Goal: Entertainment & Leisure: Consume media (video, audio)

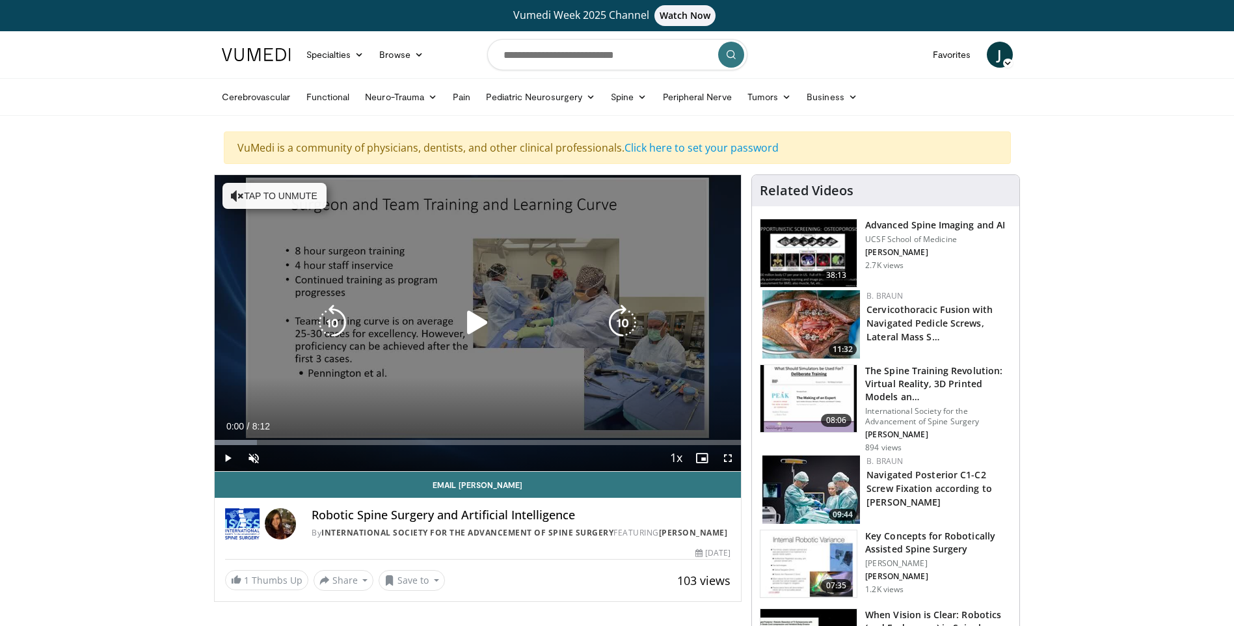
click at [291, 203] on button "Tap to unmute" at bounding box center [274, 196] width 104 height 26
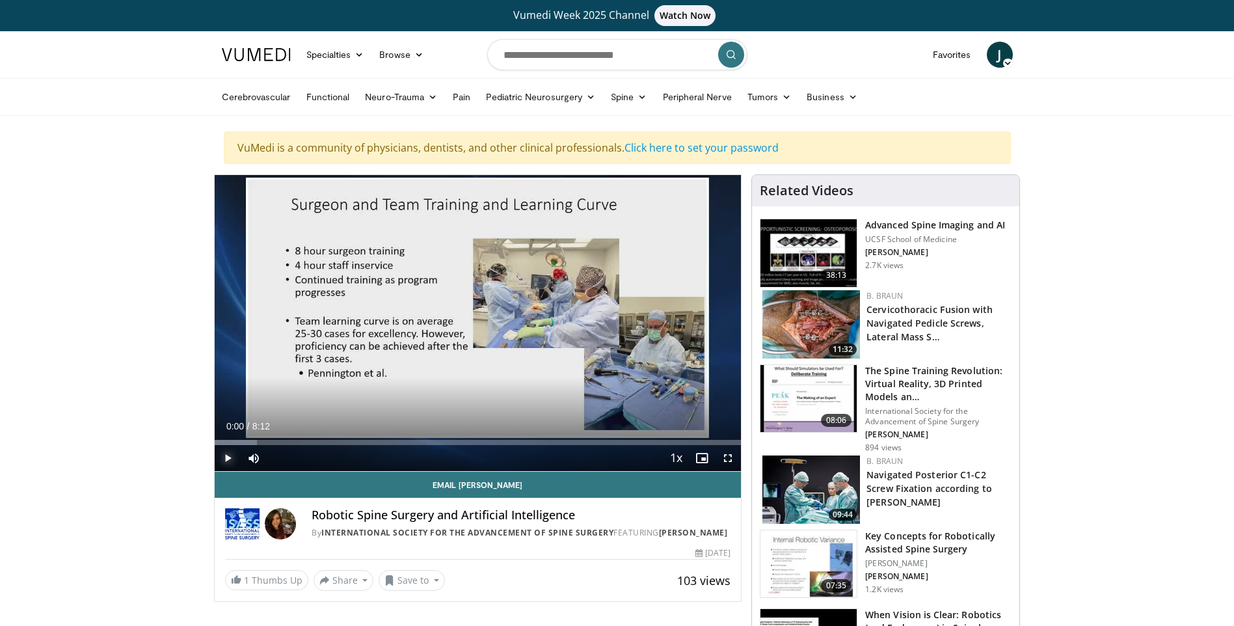
click at [220, 457] on span "Video Player" at bounding box center [228, 458] width 26 height 26
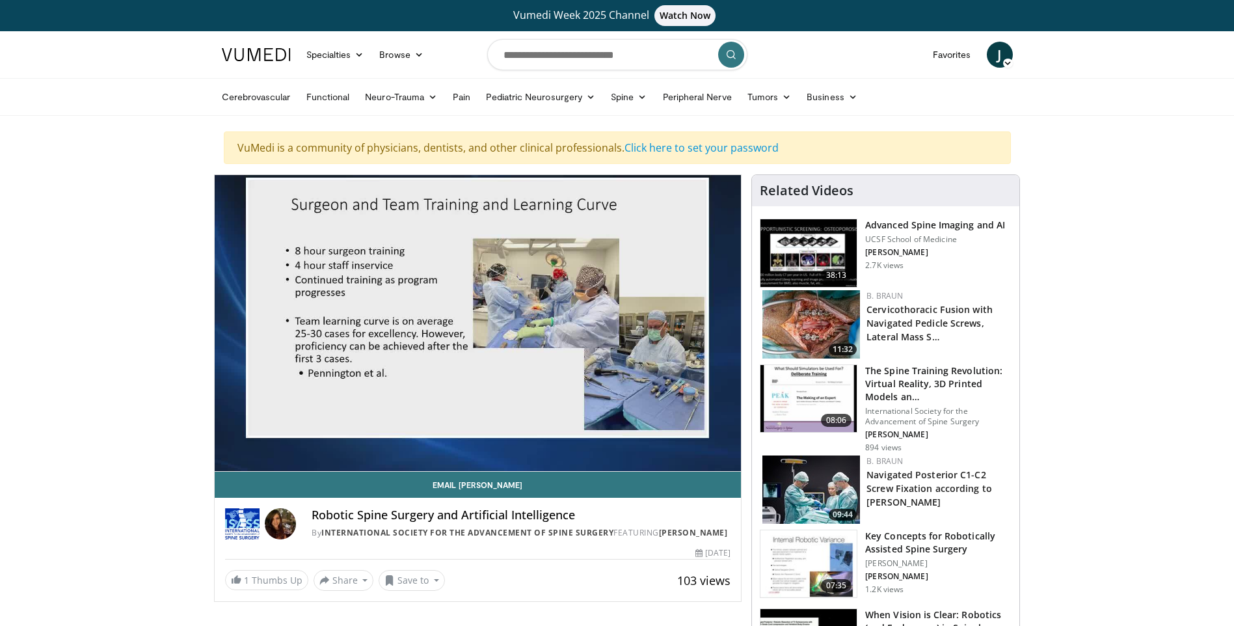
click at [237, 442] on div "10 seconds Tap to unmute" at bounding box center [478, 323] width 527 height 296
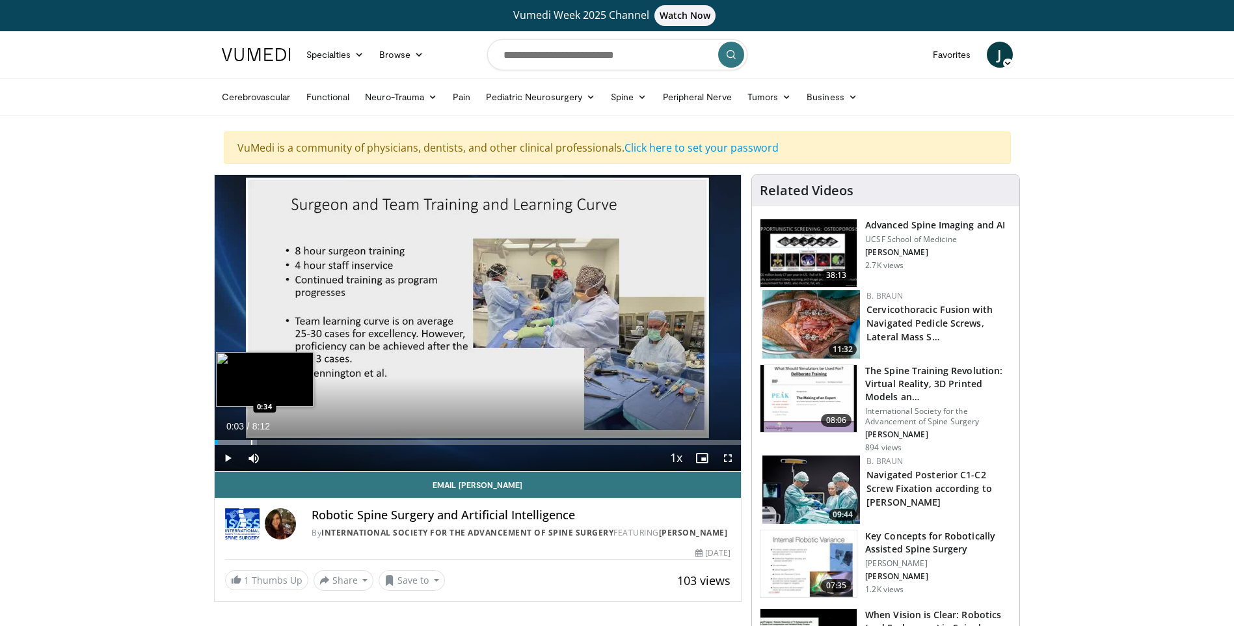
click at [251, 440] on div "Progress Bar" at bounding box center [251, 442] width 1 height 5
click at [225, 455] on span "Video Player" at bounding box center [228, 458] width 26 height 26
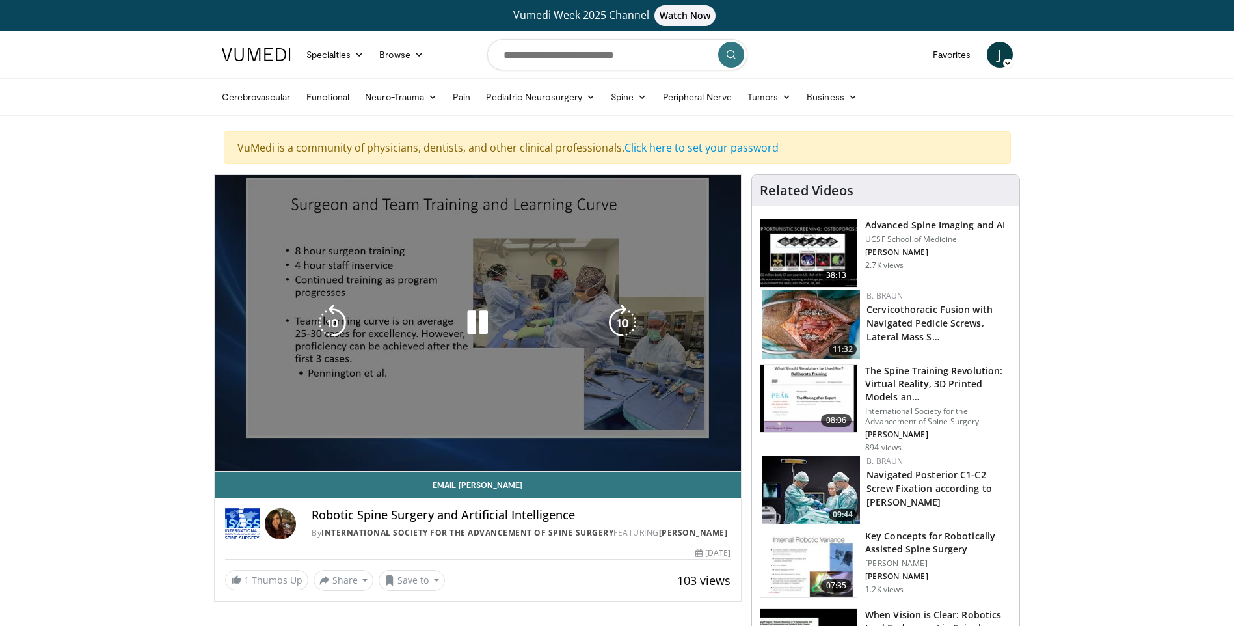
click at [239, 443] on div "10 seconds Tap to unmute" at bounding box center [478, 323] width 527 height 296
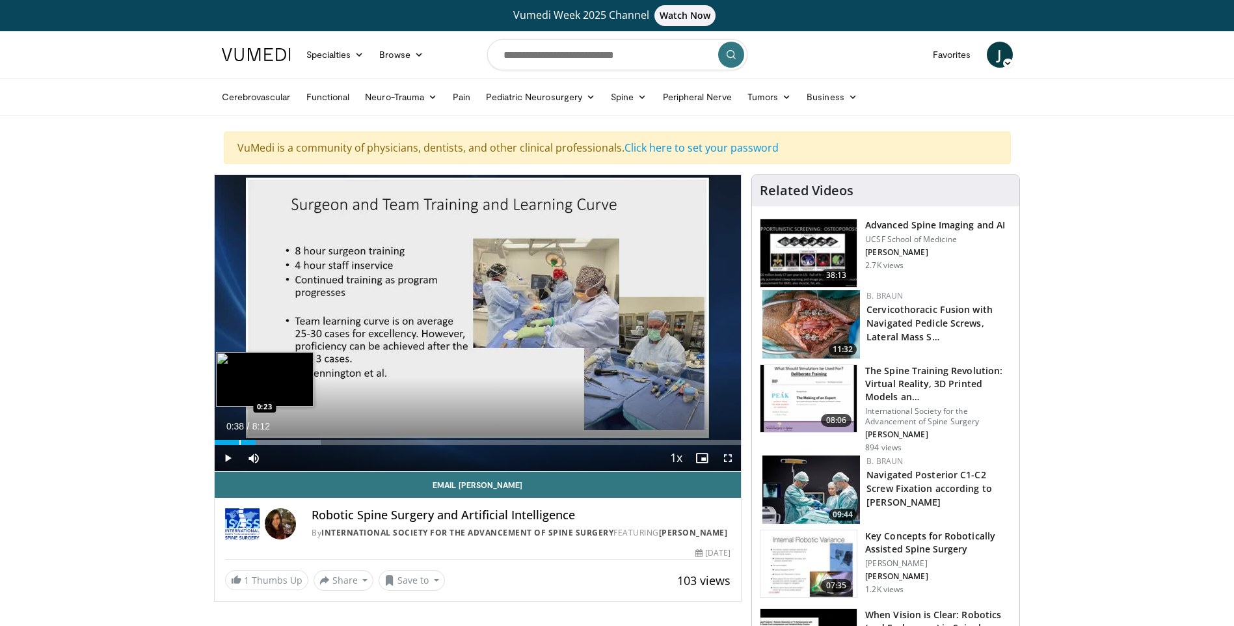
click at [239, 443] on div "Progress Bar" at bounding box center [239, 442] width 1 height 5
click at [228, 459] on span "Video Player" at bounding box center [228, 458] width 26 height 26
click at [228, 440] on div "Progress Bar" at bounding box center [228, 442] width 1 height 5
click at [224, 442] on div "Progress Bar" at bounding box center [224, 442] width 1 height 5
click at [280, 438] on div "Loaded : 24.18% 1:01 1:01" at bounding box center [478, 439] width 527 height 12
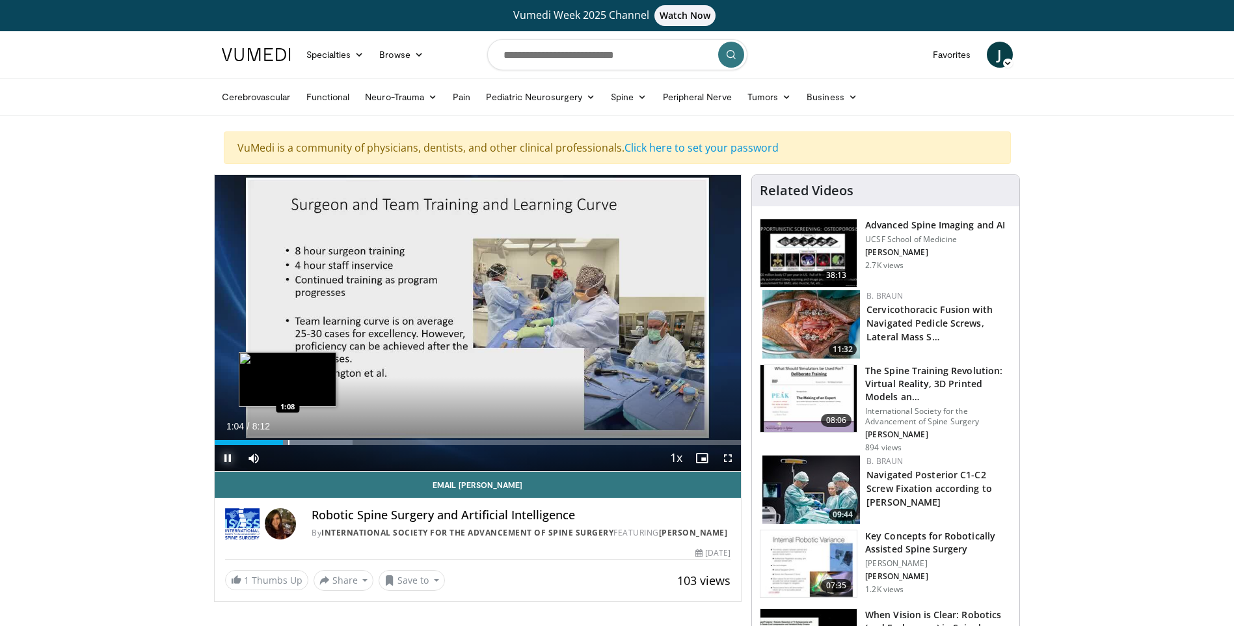
click at [288, 440] on div "Progress Bar" at bounding box center [288, 442] width 1 height 5
click at [296, 440] on div "10 seconds Tap to unmute" at bounding box center [478, 323] width 527 height 296
click at [299, 440] on div "Progress Bar" at bounding box center [299, 442] width 1 height 5
click at [305, 443] on div "Progress Bar" at bounding box center [305, 442] width 1 height 5
click at [309, 443] on div "Progress Bar" at bounding box center [309, 442] width 1 height 5
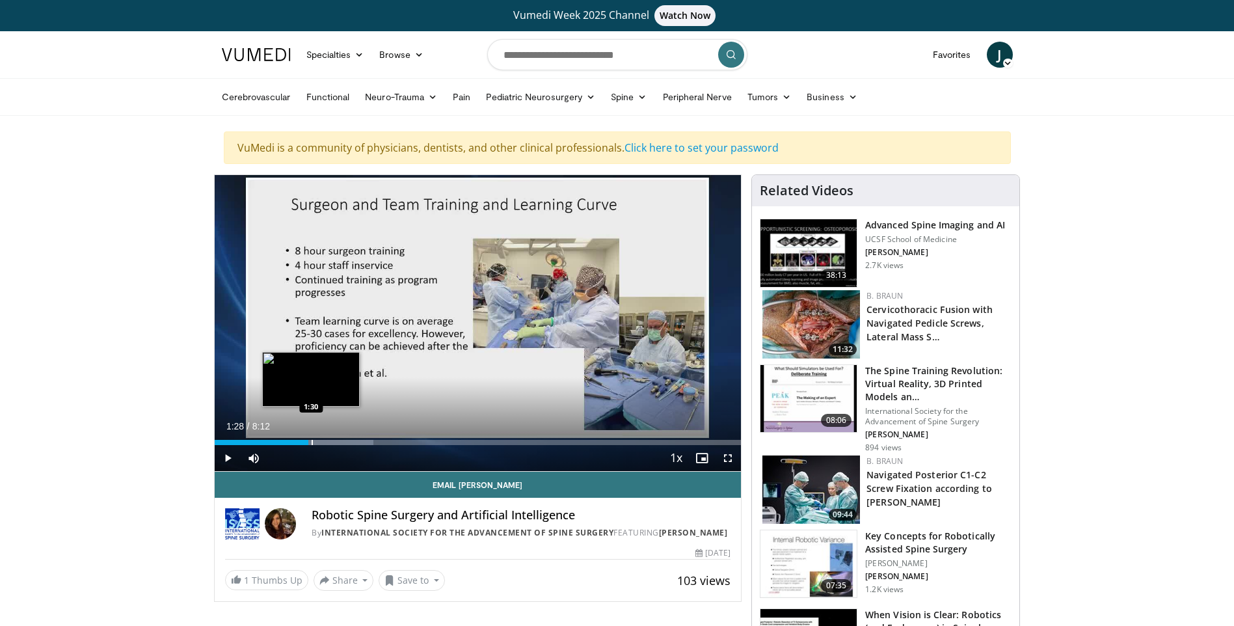
click at [313, 442] on div "Progress Bar" at bounding box center [312, 442] width 1 height 5
click at [319, 442] on div "Progress Bar" at bounding box center [319, 442] width 1 height 5
click at [324, 442] on div "Progress Bar" at bounding box center [324, 442] width 1 height 5
click at [327, 443] on div "Progress Bar" at bounding box center [327, 442] width 1 height 5
click at [329, 444] on div "Progress Bar" at bounding box center [329, 442] width 1 height 5
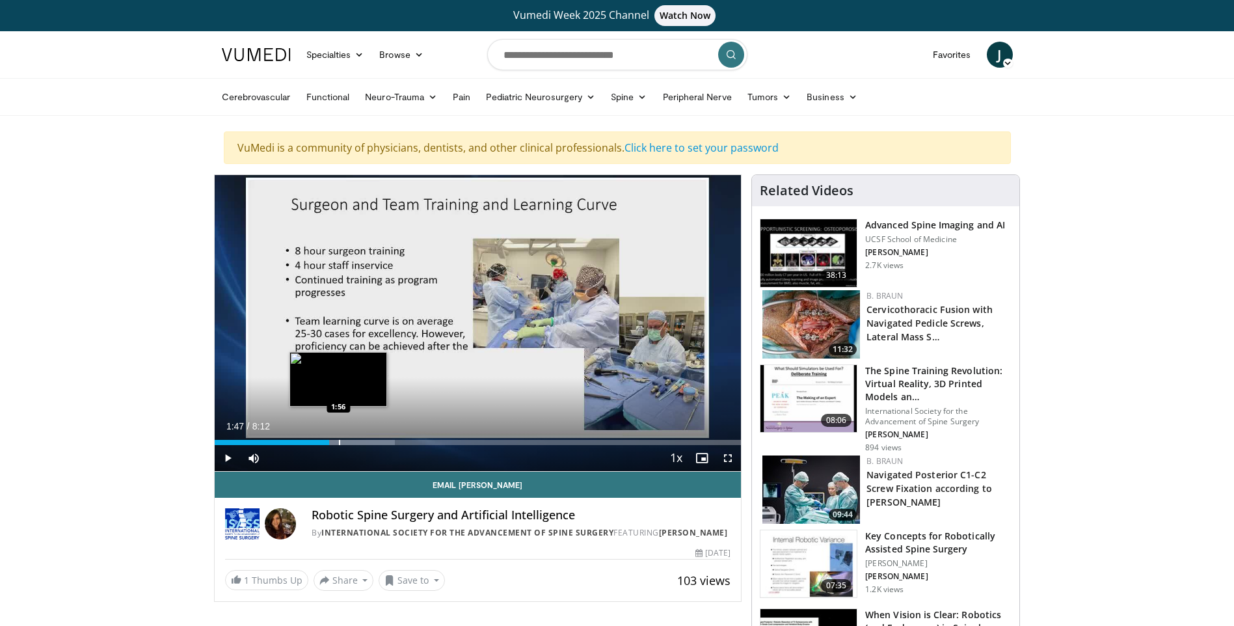
click at [339, 442] on div "Progress Bar" at bounding box center [339, 442] width 1 height 5
click at [343, 440] on div "Progress Bar" at bounding box center [342, 442] width 1 height 5
click at [351, 441] on div "Progress Bar" at bounding box center [351, 442] width 1 height 5
click at [356, 441] on div "Progress Bar" at bounding box center [356, 442] width 1 height 5
click at [370, 440] on div "Progress Bar" at bounding box center [370, 442] width 1 height 5
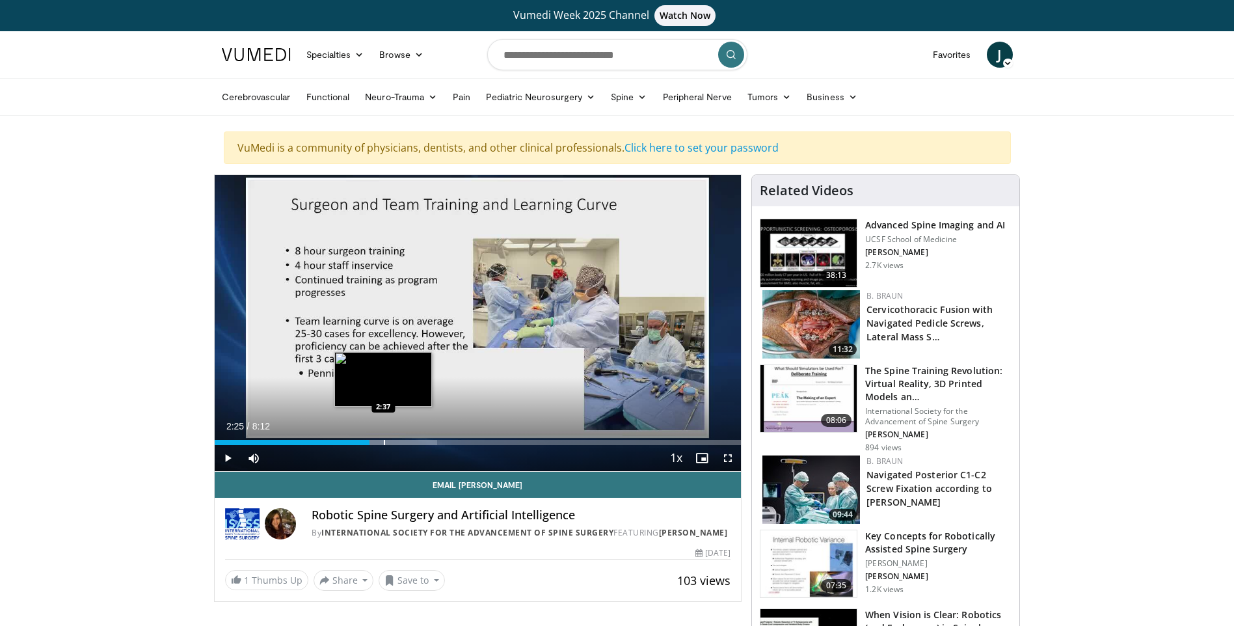
click at [384, 440] on div "Progress Bar" at bounding box center [384, 442] width 1 height 5
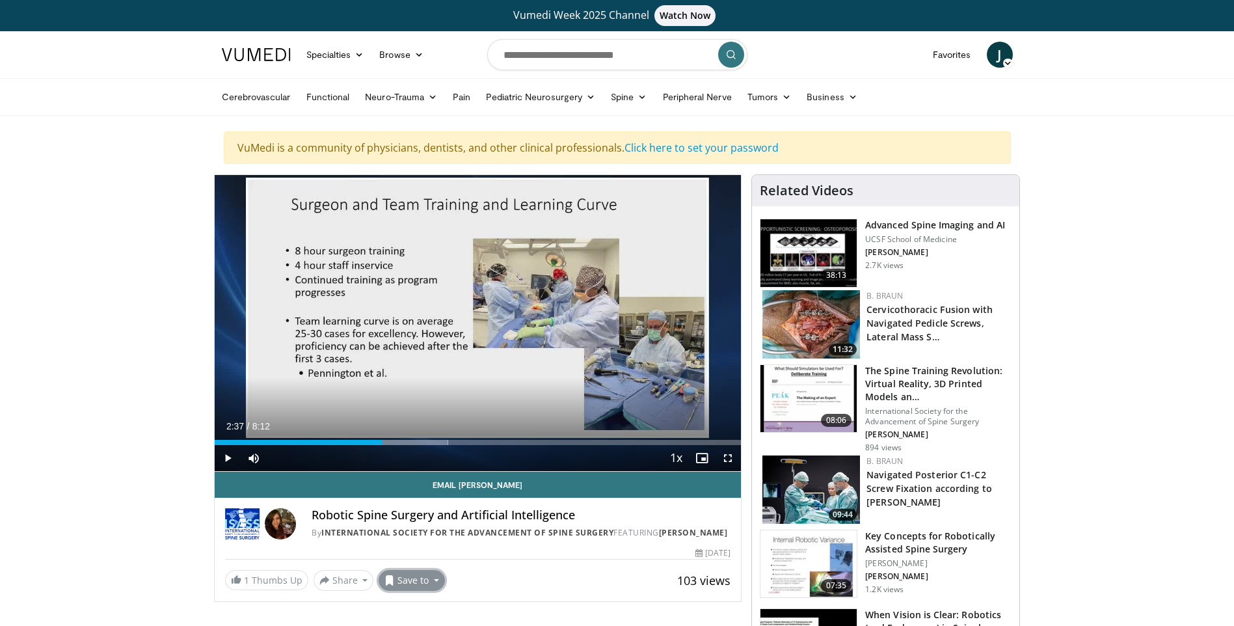
click at [426, 591] on button "Save to" at bounding box center [412, 580] width 66 height 21
click at [443, 531] on link "Spine" at bounding box center [434, 521] width 111 height 21
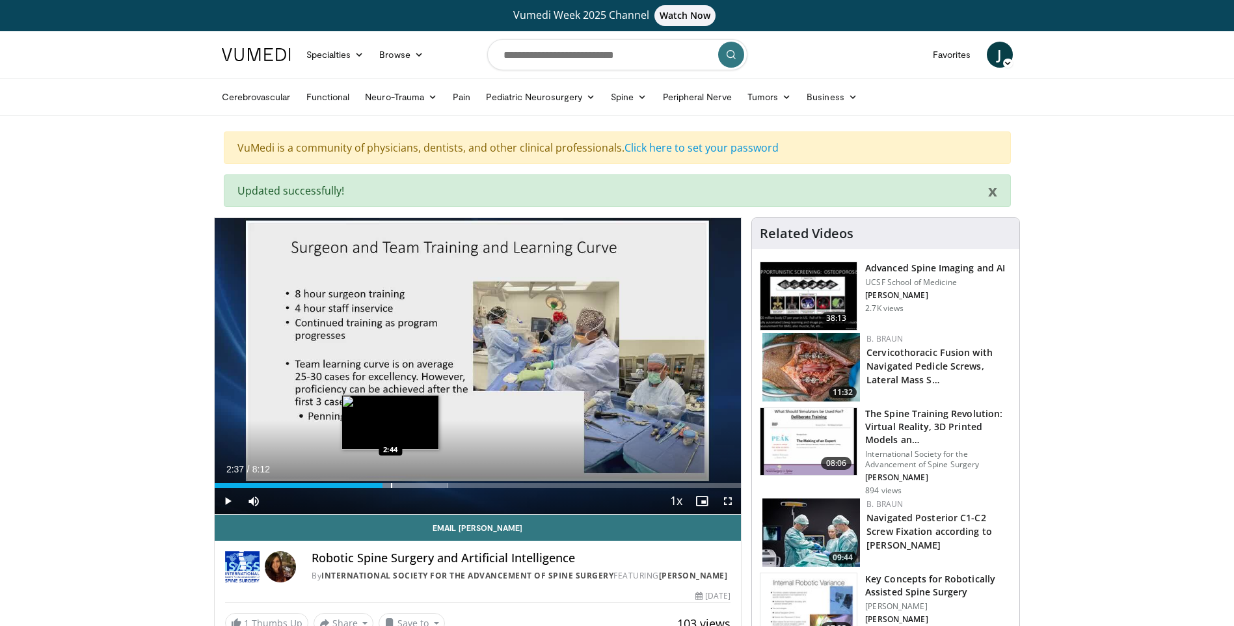
click at [391, 487] on div "Progress Bar" at bounding box center [391, 485] width 1 height 5
click at [403, 483] on div "Progress Bar" at bounding box center [402, 485] width 1 height 5
click at [414, 483] on div "Progress Bar" at bounding box center [413, 485] width 1 height 5
click at [422, 485] on div "Progress Bar" at bounding box center [421, 485] width 1 height 5
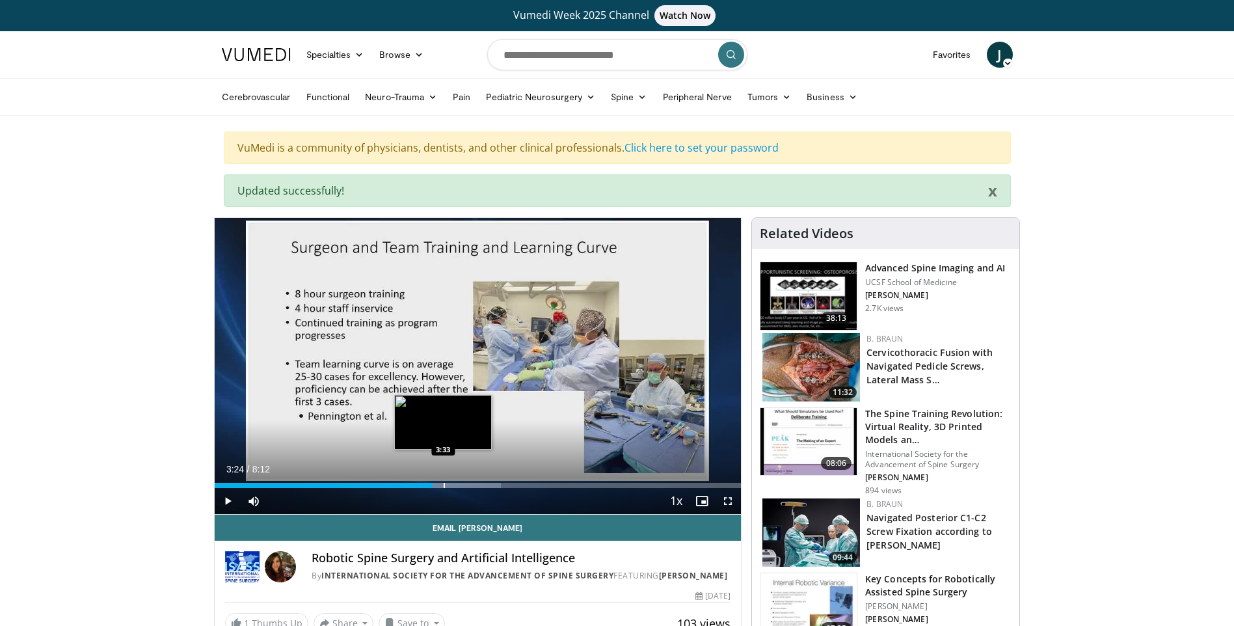
click at [444, 485] on div "Progress Bar" at bounding box center [444, 485] width 1 height 5
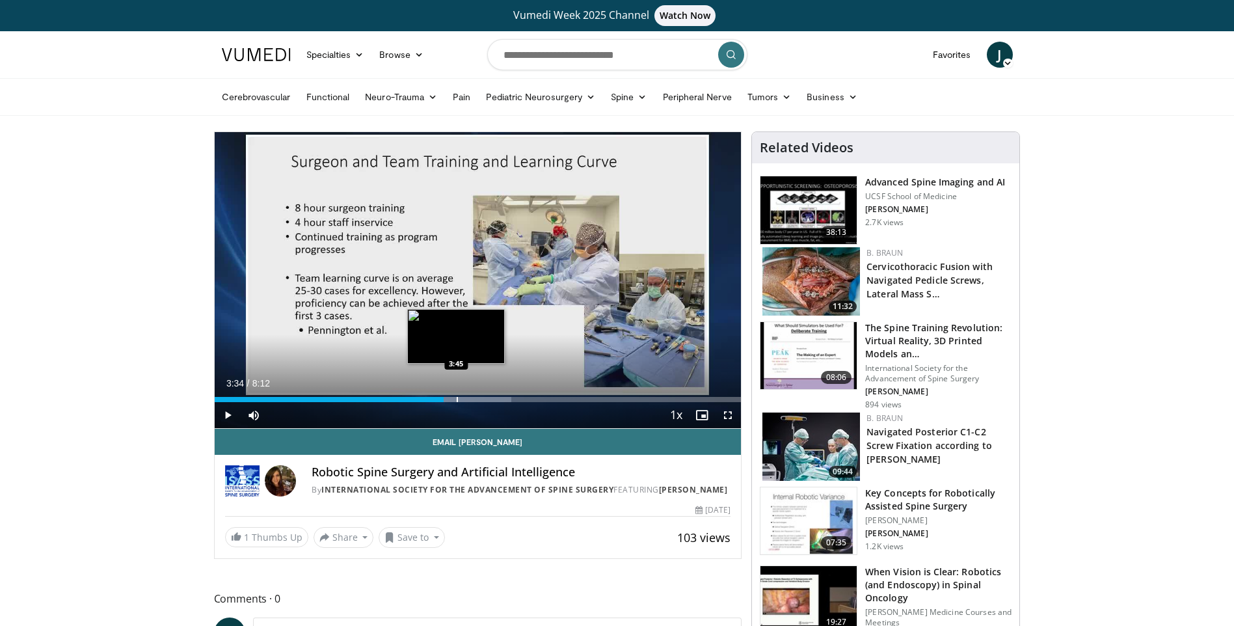
click at [457, 397] on div "Progress Bar" at bounding box center [457, 399] width 1 height 5
click at [468, 395] on div "Loaded : 58.46% 3:47 3:57" at bounding box center [478, 396] width 527 height 12
click at [459, 398] on div "Loaded : 60.47% 3:57 3:48" at bounding box center [478, 399] width 527 height 5
drag, startPoint x: 467, startPoint y: 409, endPoint x: 474, endPoint y: 411, distance: 6.8
click at [433, 410] on div "Current Time 3:48 / Duration 8:12 Play Skip Backward Skip Forward Mute Loaded :…" at bounding box center [478, 415] width 527 height 26
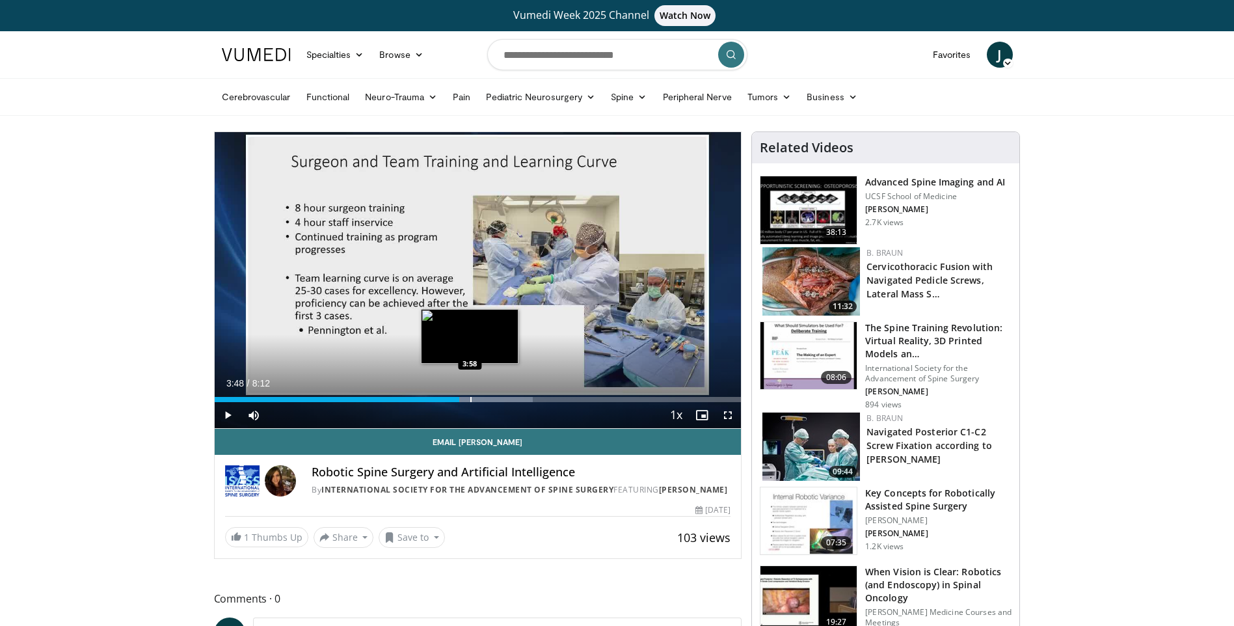
click at [471, 397] on div "Progress Bar" at bounding box center [470, 399] width 1 height 5
click at [495, 398] on div "Progress Bar" at bounding box center [495, 399] width 1 height 5
click at [503, 398] on div "Progress Bar" at bounding box center [502, 399] width 1 height 5
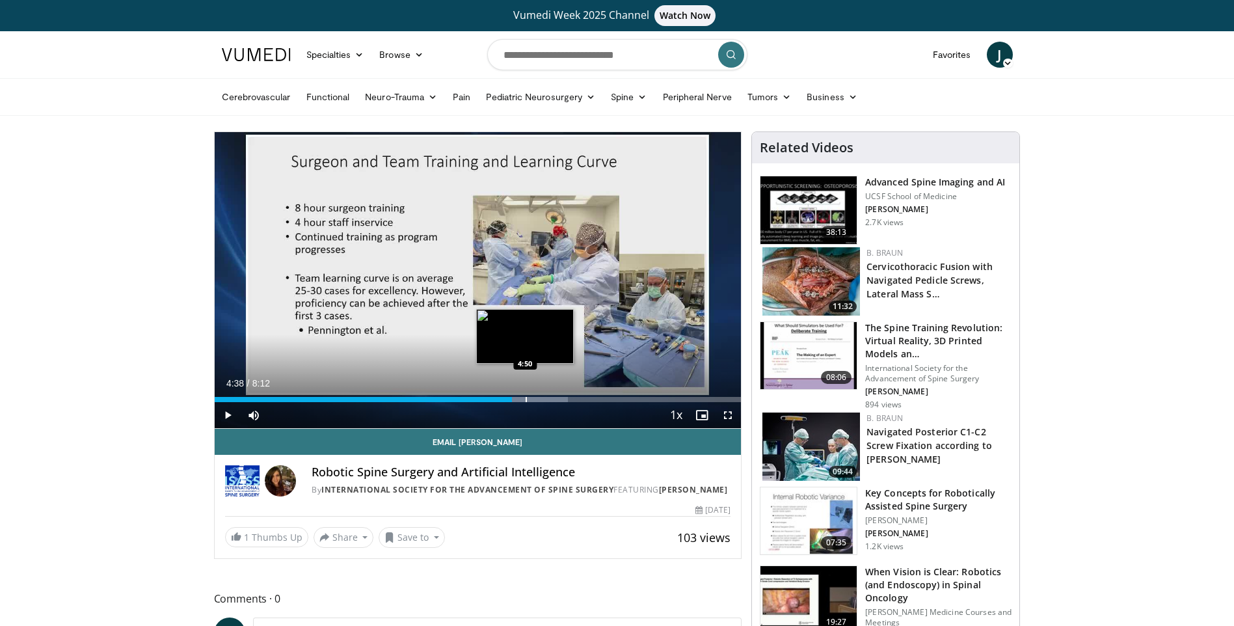
click at [527, 399] on div "Progress Bar" at bounding box center [526, 399] width 1 height 5
click at [539, 399] on div "Progress Bar" at bounding box center [537, 399] width 1 height 5
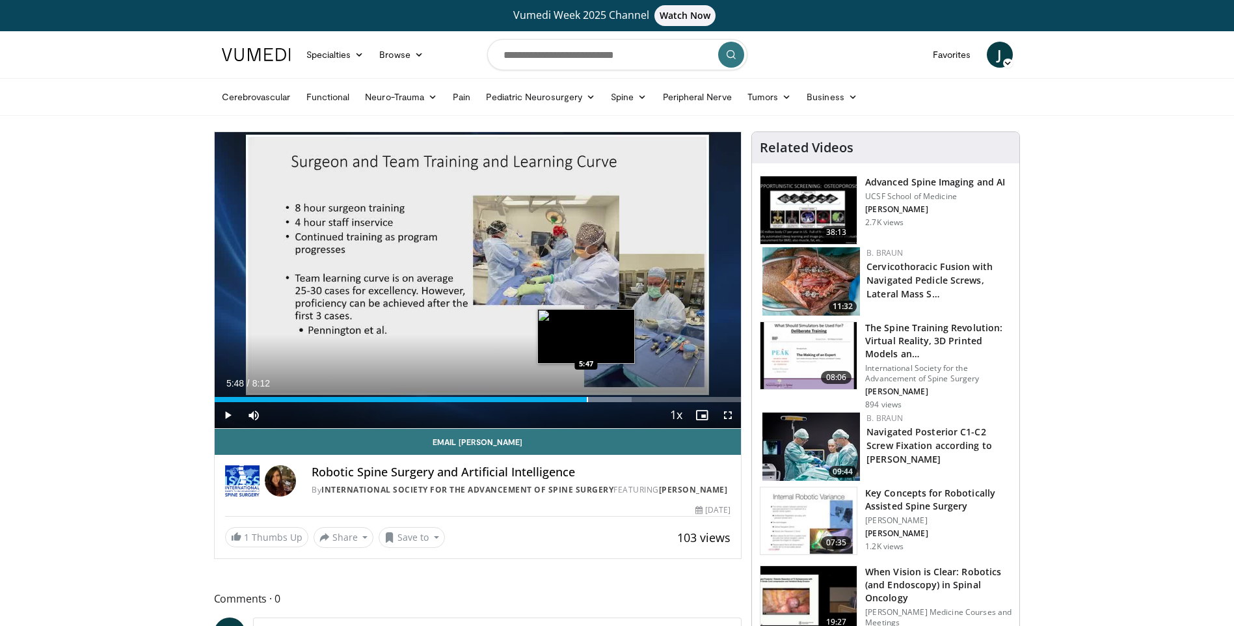
click at [587, 397] on div "Progress Bar" at bounding box center [587, 399] width 1 height 5
click at [613, 395] on div "Loaded : 80.64% 5:48 6:12" at bounding box center [478, 396] width 527 height 12
click at [636, 397] on div "Progress Bar" at bounding box center [636, 399] width 1 height 5
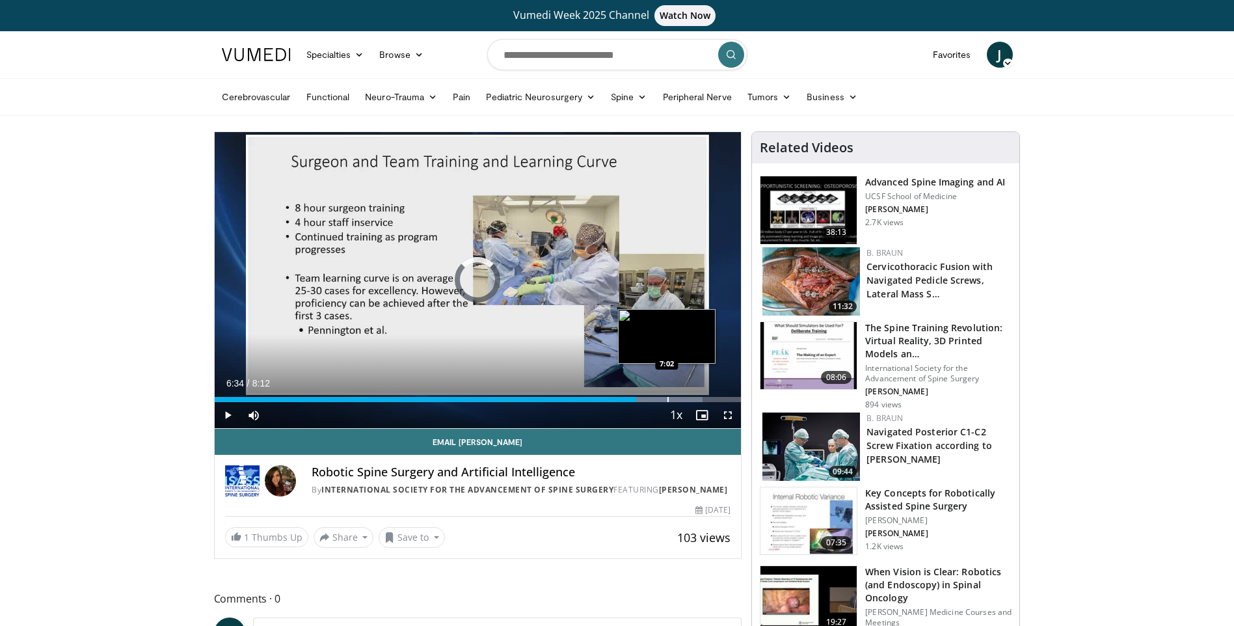
click at [668, 394] on div "Loaded : 92.73% 6:34 7:02" at bounding box center [478, 396] width 527 height 12
click at [217, 414] on span "Video Player" at bounding box center [228, 415] width 26 height 26
click at [691, 398] on div "Progress Bar" at bounding box center [691, 399] width 1 height 5
click at [706, 398] on div "Progress Bar" at bounding box center [706, 399] width 1 height 5
click at [717, 397] on div "Progress Bar" at bounding box center [717, 399] width 1 height 5
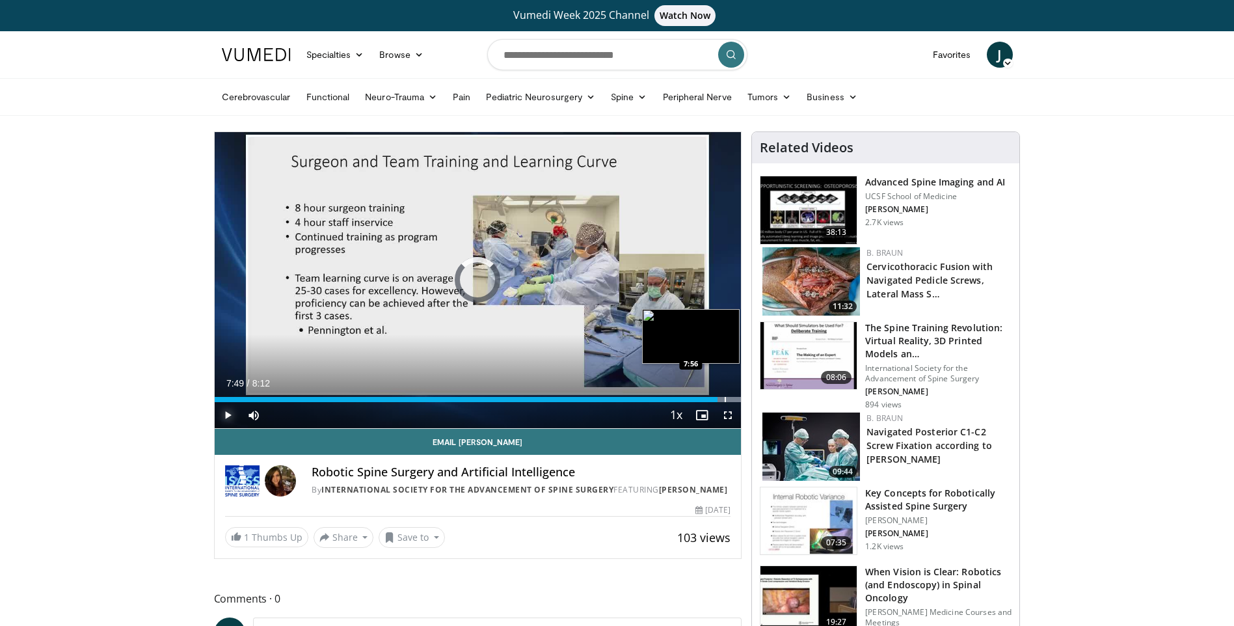
click at [725, 397] on div "Progress Bar" at bounding box center [725, 399] width 1 height 5
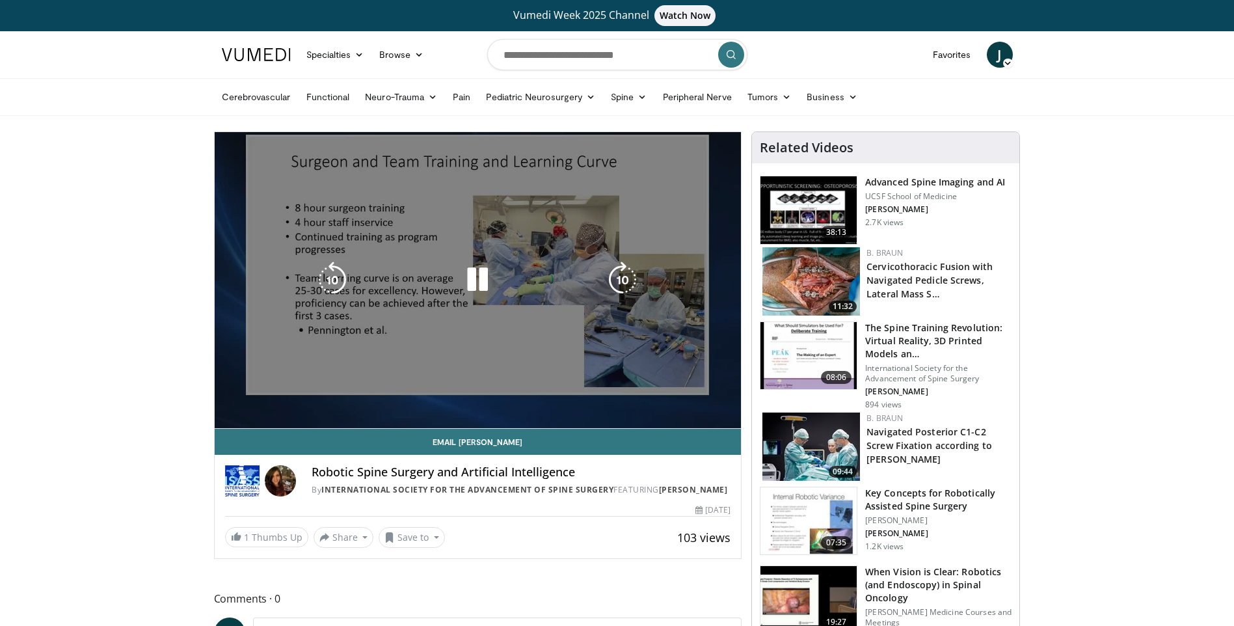
click at [734, 399] on div "Loaded : 100.00% 8:02 6:54" at bounding box center [478, 399] width 527 height 5
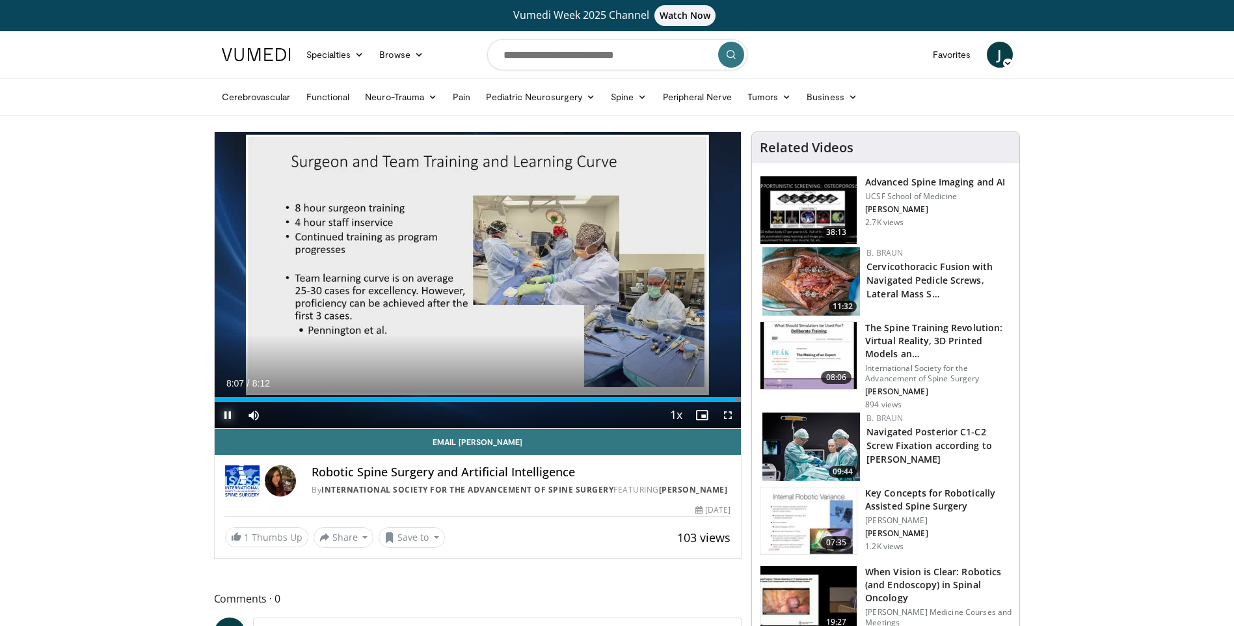
click at [228, 414] on span "Video Player" at bounding box center [228, 415] width 26 height 26
